Goal: Task Accomplishment & Management: Use online tool/utility

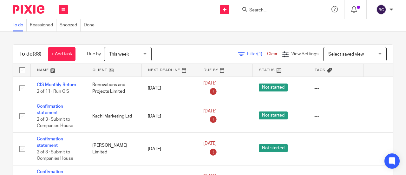
click at [170, 11] on input "Search" at bounding box center [277, 11] width 57 height 6
click at [170, 53] on span "Select saved view" at bounding box center [347, 54] width 36 height 4
click at [170, 54] on span "Filter (1)" at bounding box center [257, 54] width 20 height 4
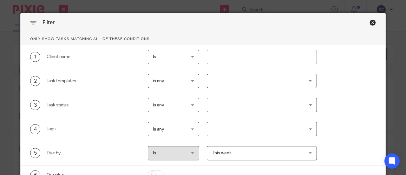
click at [170, 76] on div at bounding box center [262, 81] width 110 height 14
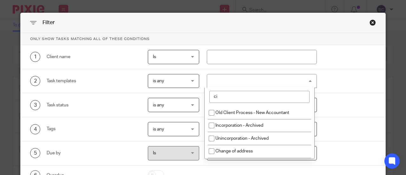
click at [170, 96] on input "ci" at bounding box center [260, 97] width 100 height 12
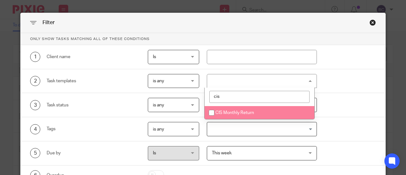
type input "cis"
click at [170, 112] on span "CIS Monthly Return" at bounding box center [235, 112] width 39 height 4
checkbox input "true"
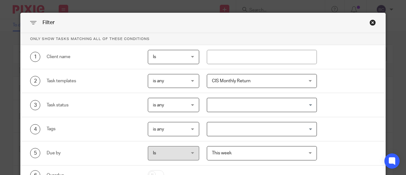
click at [170, 117] on div "4 Tags is any is any is any is all is none is_any Loading..." at bounding box center [203, 129] width 365 height 24
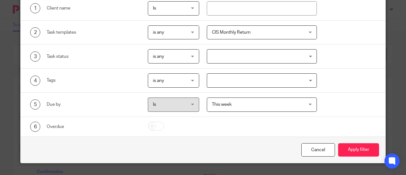
scroll to position [43, 0]
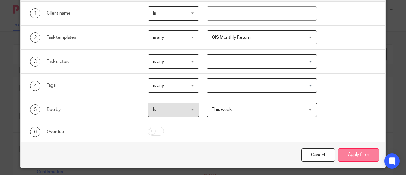
click at [170, 143] on button "Apply filter" at bounding box center [358, 155] width 41 height 14
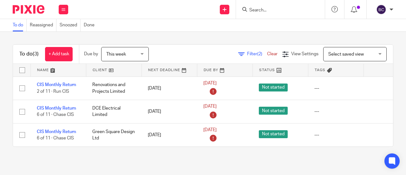
click at [93, 35] on div "To do (3) + Add task Due by This week This week Today Tomorrow This week Next w…" at bounding box center [203, 96] width 406 height 128
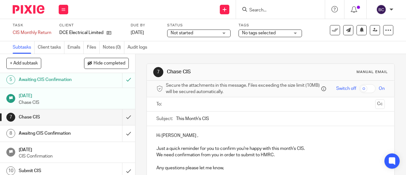
scroll to position [67, 0]
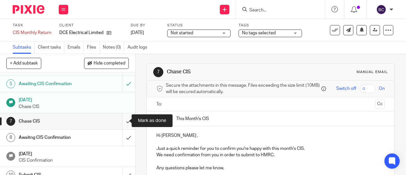
click at [123, 118] on input "submit" at bounding box center [67, 121] width 135 height 16
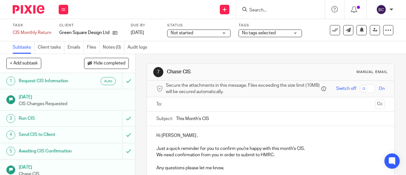
scroll to position [91, 0]
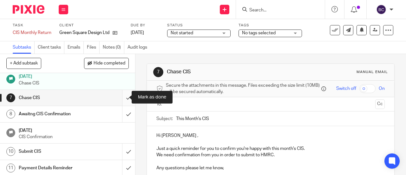
click at [121, 97] on input "submit" at bounding box center [67, 98] width 135 height 16
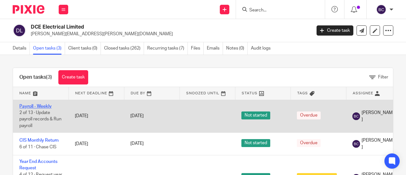
click at [30, 105] on link "Payroll - Weekly" at bounding box center [35, 106] width 32 height 4
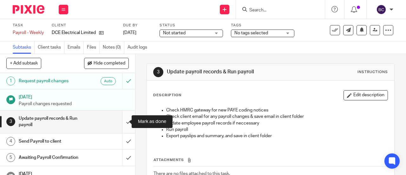
click at [122, 123] on input "submit" at bounding box center [67, 121] width 135 height 23
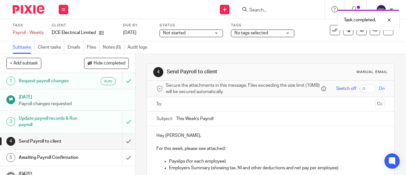
click at [177, 106] on input "text" at bounding box center [270, 104] width 205 height 7
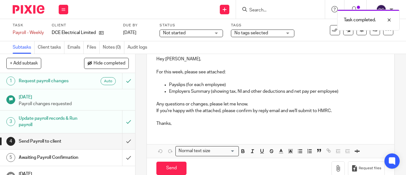
scroll to position [78, 0]
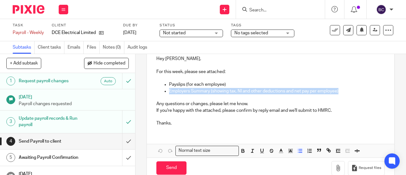
drag, startPoint x: 339, startPoint y: 91, endPoint x: 167, endPoint y: 92, distance: 171.7
click at [169, 92] on p "Employers Summary (showing tax, NI and other deductions and net pay per employe…" at bounding box center [277, 91] width 216 height 6
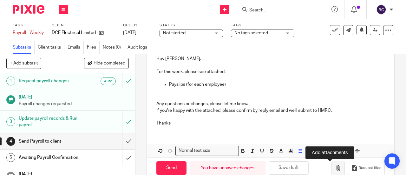
click at [335, 169] on icon "button" at bounding box center [338, 168] width 6 height 6
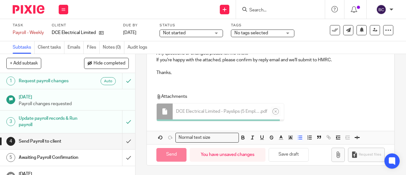
scroll to position [128, 0]
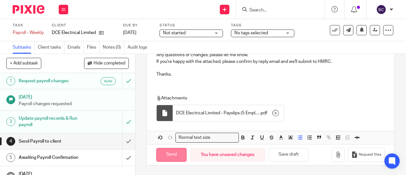
click at [166, 156] on input "Send" at bounding box center [171, 155] width 30 height 14
type input "Sent"
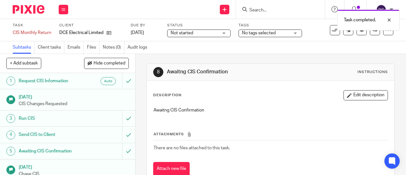
scroll to position [91, 0]
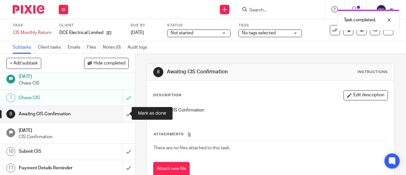
click at [122, 111] on input "submit" at bounding box center [67, 114] width 135 height 16
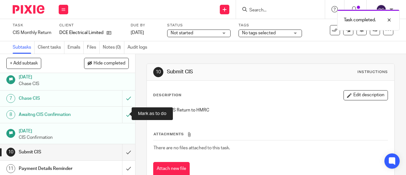
scroll to position [91, 0]
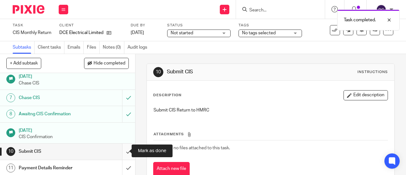
click at [124, 150] on input "submit" at bounding box center [67, 151] width 135 height 16
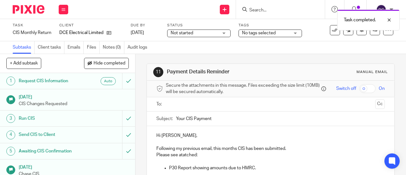
scroll to position [91, 0]
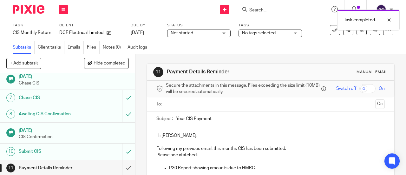
click at [176, 104] on input "text" at bounding box center [270, 104] width 205 height 7
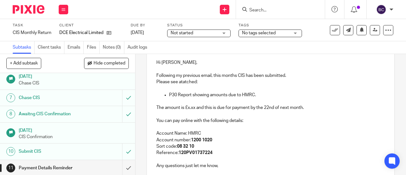
scroll to position [75, 0]
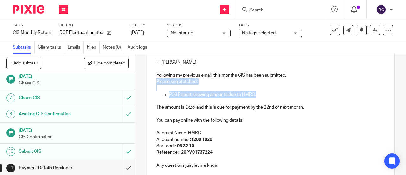
drag, startPoint x: 257, startPoint y: 95, endPoint x: 147, endPoint y: 82, distance: 111.2
click at [147, 82] on div "Hi Sam, Following my previous email, this months CIS has been submitted. Please…" at bounding box center [271, 119] width 248 height 133
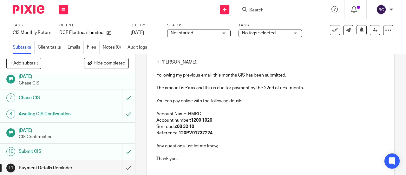
click at [193, 90] on p "The amount is £x.xx and this is due for payment by the 22nd of next month." at bounding box center [270, 88] width 229 height 6
click at [298, 90] on p "The amount is £1,420.00 and this is due for payment by the 22nd of next month." at bounding box center [270, 88] width 229 height 6
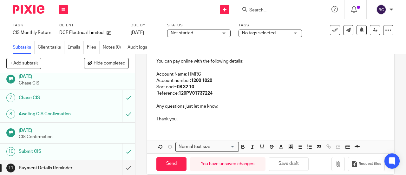
scroll to position [110, 0]
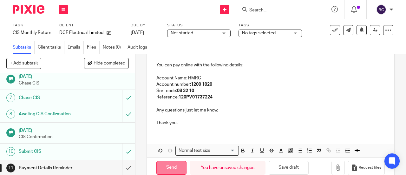
click at [167, 166] on input "Send" at bounding box center [171, 168] width 30 height 14
type input "Sent"
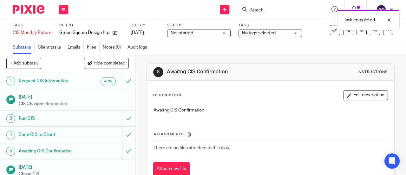
scroll to position [91, 0]
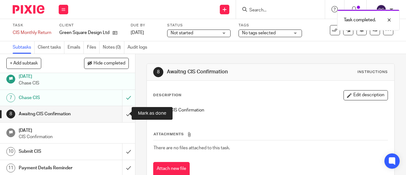
click at [122, 111] on input "submit" at bounding box center [67, 114] width 135 height 16
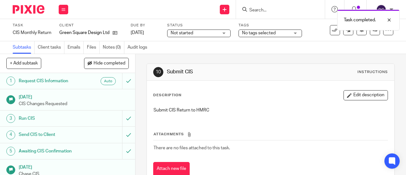
scroll to position [91, 0]
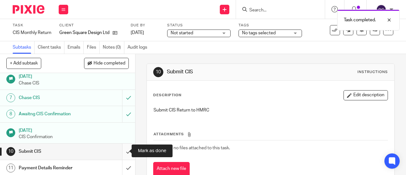
click at [123, 151] on input "submit" at bounding box center [67, 151] width 135 height 16
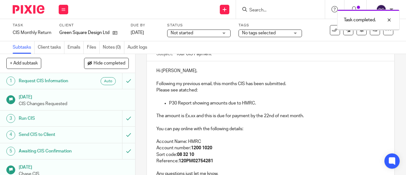
scroll to position [65, 0]
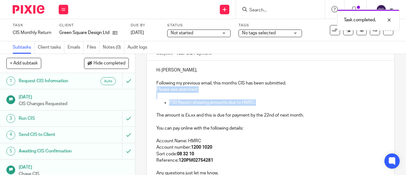
drag, startPoint x: 262, startPoint y: 103, endPoint x: 144, endPoint y: 92, distance: 118.2
click at [144, 92] on div "11 Payment Details Reminder Manual email Secure the attachments in this message…" at bounding box center [271, 114] width 271 height 121
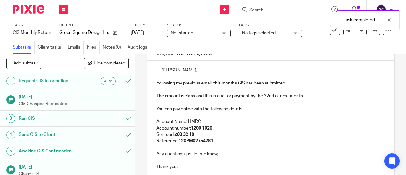
click at [193, 97] on p "The amount is £x.xx and this is due for payment by the 22nd of next month." at bounding box center [270, 96] width 229 height 6
click at [293, 99] on p "The amount is £872.14 and this is due for payment by the 22nd of next month." at bounding box center [270, 96] width 229 height 6
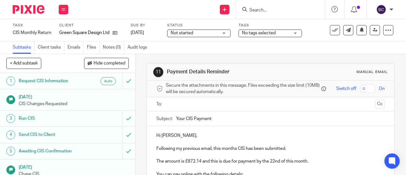
scroll to position [0, 0]
click at [275, 101] on ul at bounding box center [271, 104] width 209 height 10
click at [246, 106] on input "text" at bounding box center [270, 103] width 205 height 7
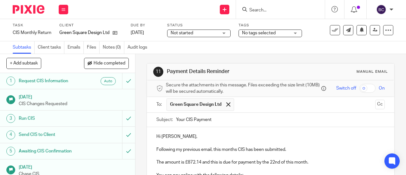
scroll to position [124, 0]
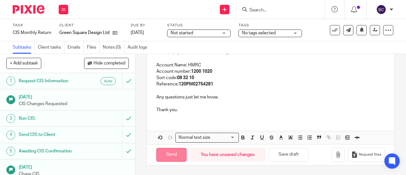
click at [167, 156] on input "Send" at bounding box center [171, 155] width 30 height 14
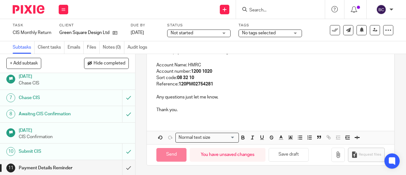
type input "Sent"
